Goal: Find specific page/section: Find specific page/section

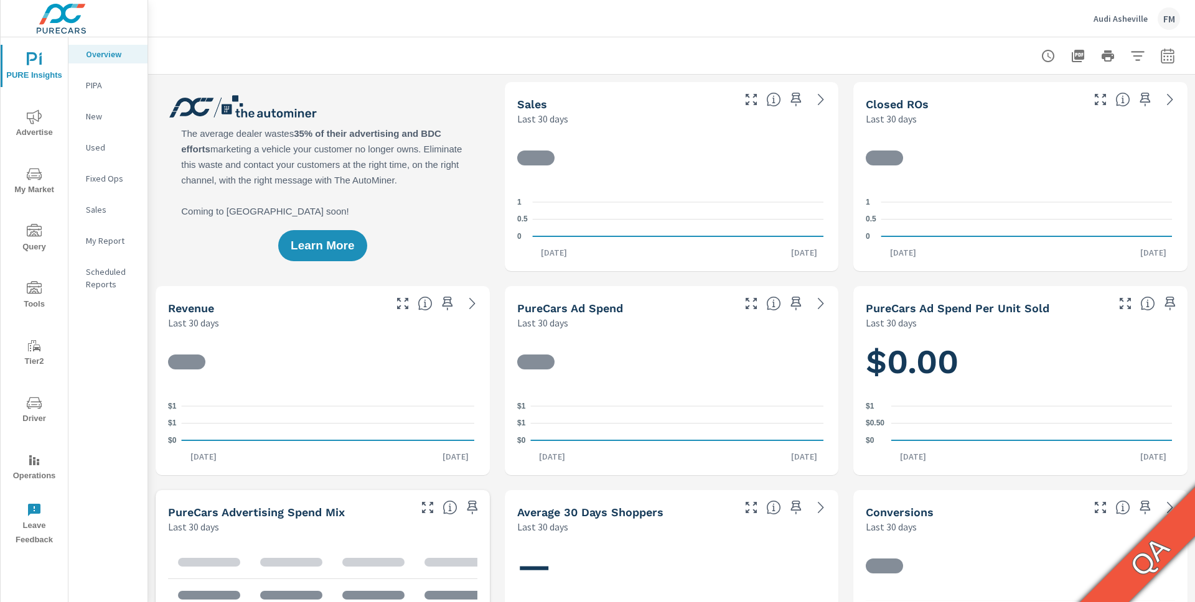
click at [37, 282] on icon "nav menu" at bounding box center [34, 288] width 15 height 15
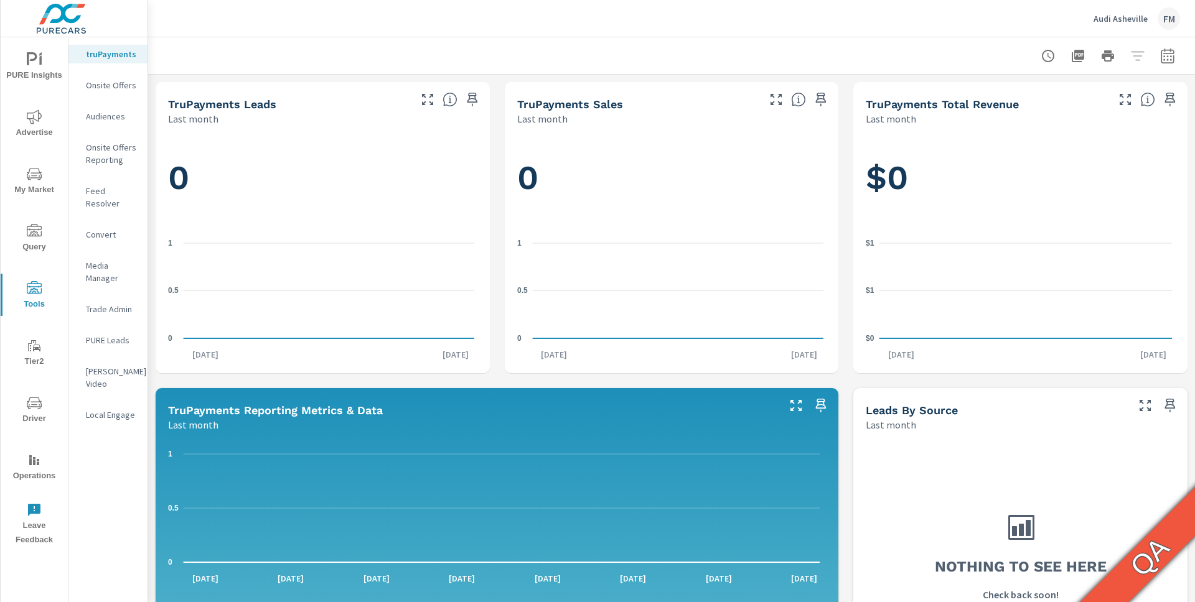
click at [103, 365] on p "OTT Video" at bounding box center [112, 377] width 52 height 25
